Goal: Register for event/course

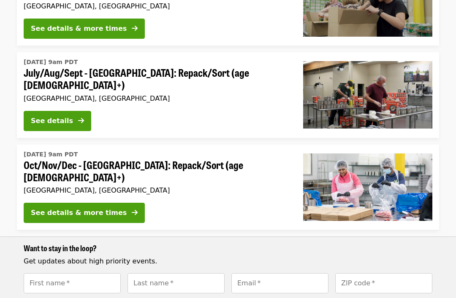
click at [94, 208] on div "See details & more times" at bounding box center [79, 213] width 96 height 10
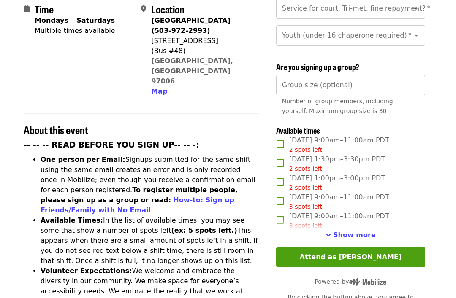
scroll to position [233, 0]
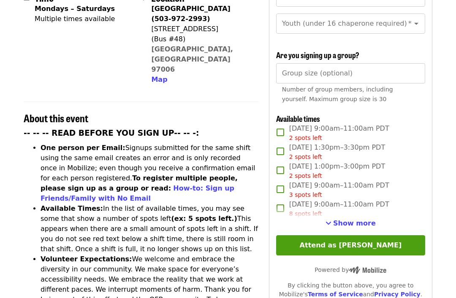
click at [356, 219] on span "Show more" at bounding box center [354, 223] width 43 height 8
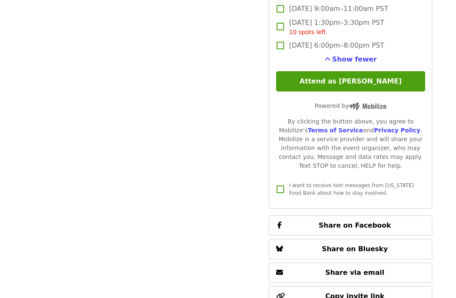
scroll to position [1604, 0]
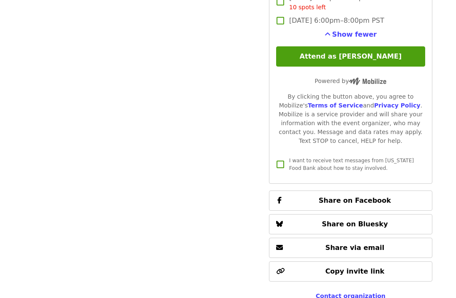
click at [365, 47] on button "Attend as [PERSON_NAME]" at bounding box center [350, 57] width 149 height 20
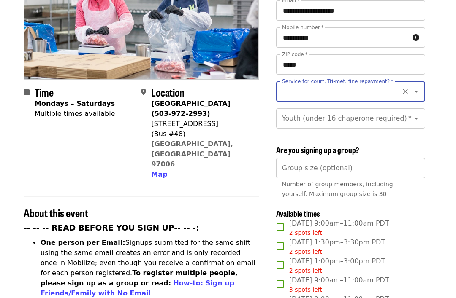
click at [417, 87] on icon "Open" at bounding box center [416, 92] width 10 height 10
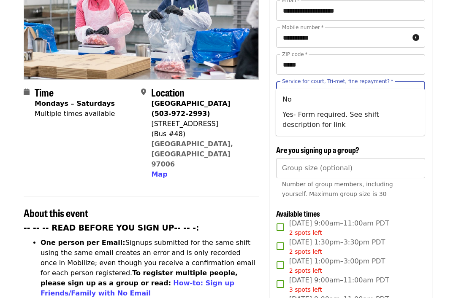
click at [290, 97] on li "No" at bounding box center [350, 99] width 149 height 15
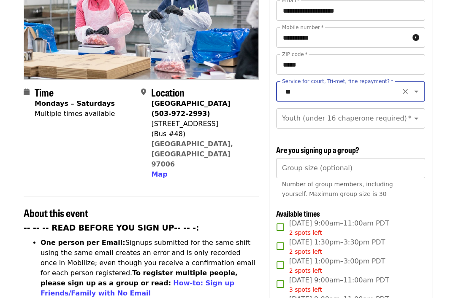
type input "**"
click at [415, 114] on icon "Open" at bounding box center [416, 119] width 10 height 10
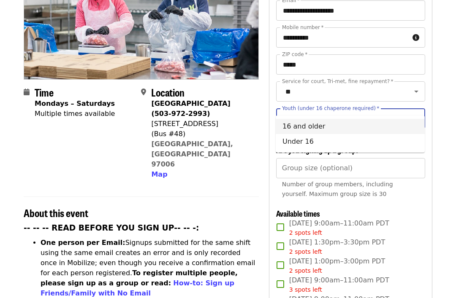
click at [319, 124] on li "16 and older" at bounding box center [350, 126] width 149 height 15
type input "**********"
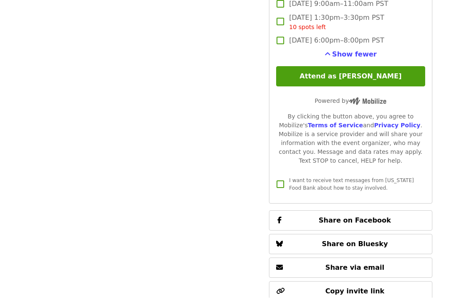
click at [360, 67] on button "Attend as [PERSON_NAME]" at bounding box center [350, 77] width 149 height 20
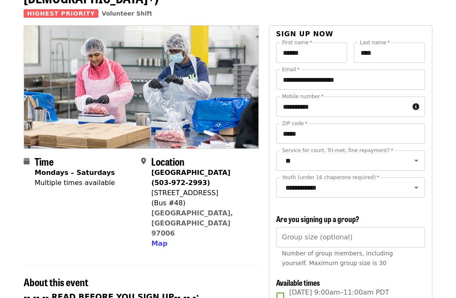
scroll to position [0, 0]
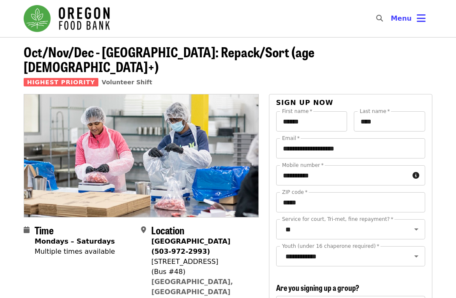
click at [425, 18] on icon "bars icon" at bounding box center [421, 18] width 9 height 12
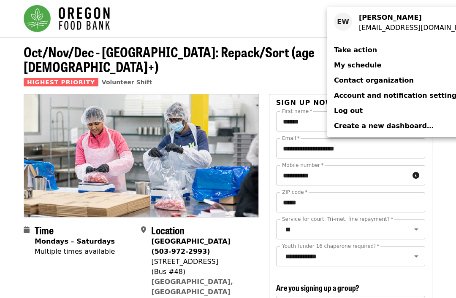
click at [355, 68] on span "My schedule" at bounding box center [357, 65] width 47 height 8
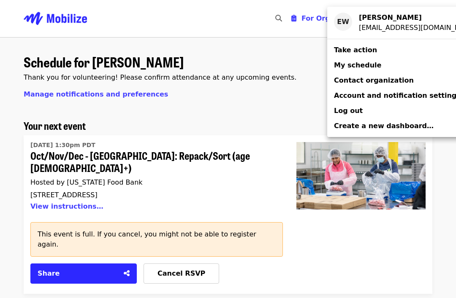
click at [289, 87] on div "Account menu" at bounding box center [228, 149] width 456 height 298
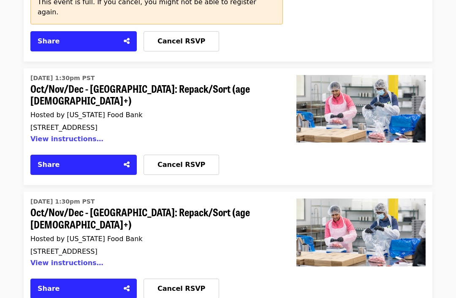
scroll to position [1406, 0]
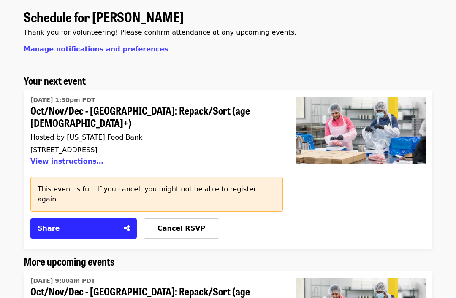
scroll to position [0, 0]
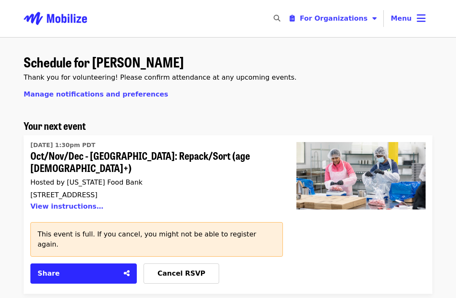
click at [422, 18] on icon "bars icon" at bounding box center [421, 18] width 9 height 12
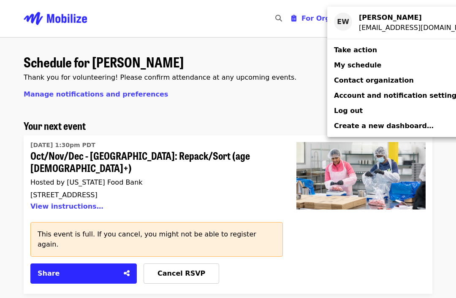
click at [344, 108] on span "Log out" at bounding box center [348, 111] width 29 height 8
